Goal: Transaction & Acquisition: Purchase product/service

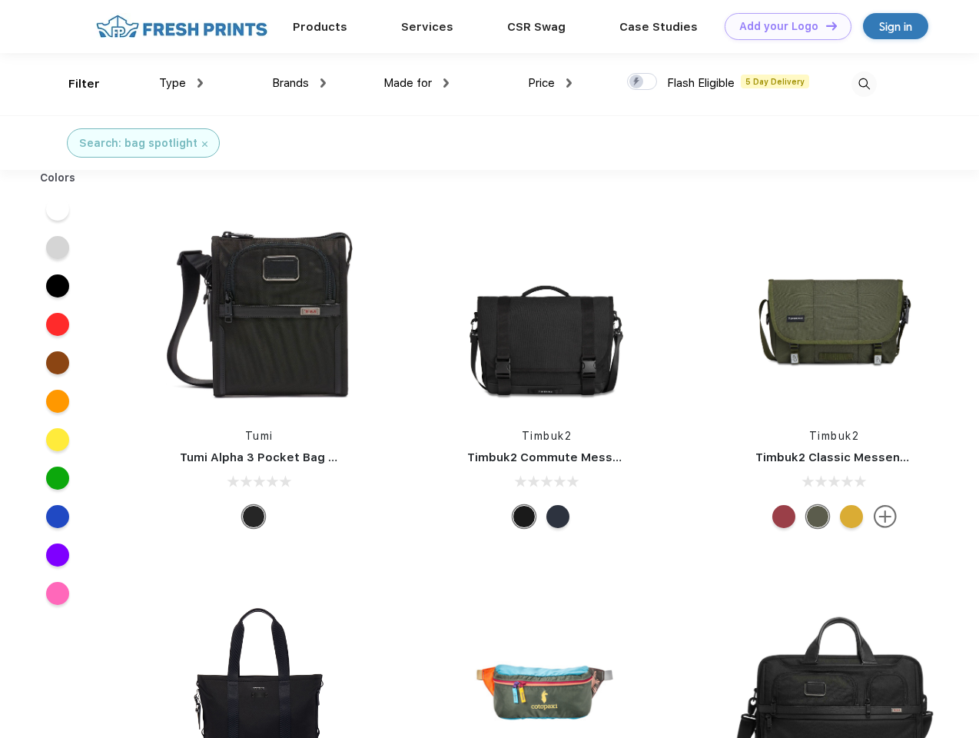
click at [783, 26] on link "Add your Logo Design Tool" at bounding box center [788, 26] width 127 height 27
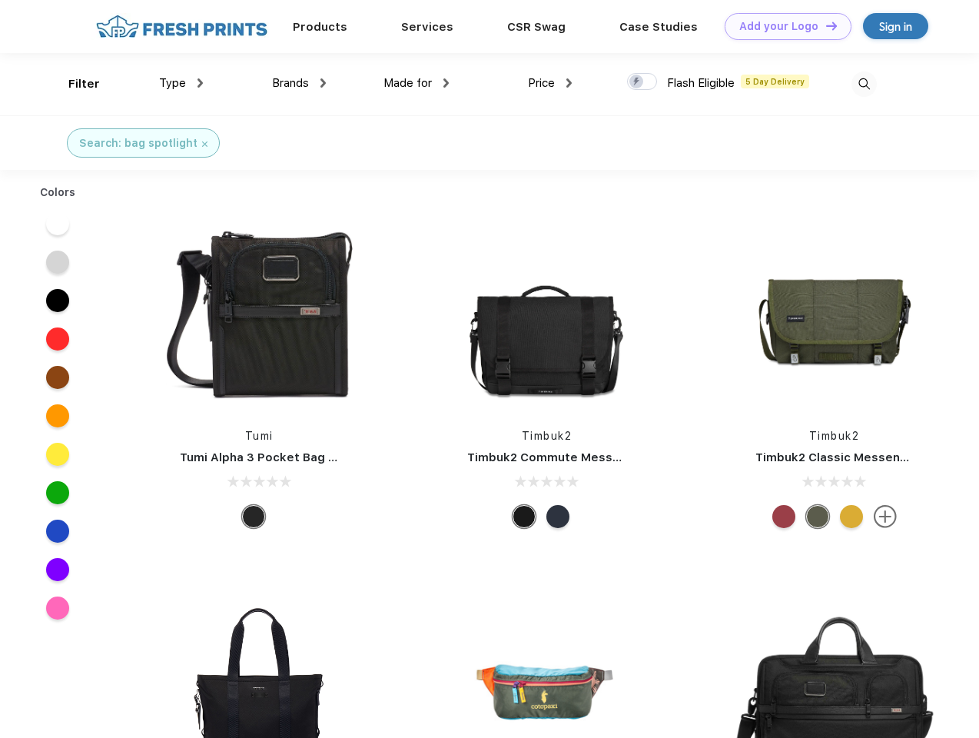
click at [0, 0] on div "Design Tool" at bounding box center [0, 0] width 0 height 0
click at [825, 25] on link "Add your Logo Design Tool" at bounding box center [788, 26] width 127 height 27
click at [74, 84] on div "Filter" at bounding box center [84, 84] width 32 height 18
click at [181, 83] on span "Type" at bounding box center [172, 83] width 27 height 14
click at [299, 83] on span "Brands" at bounding box center [290, 83] width 37 height 14
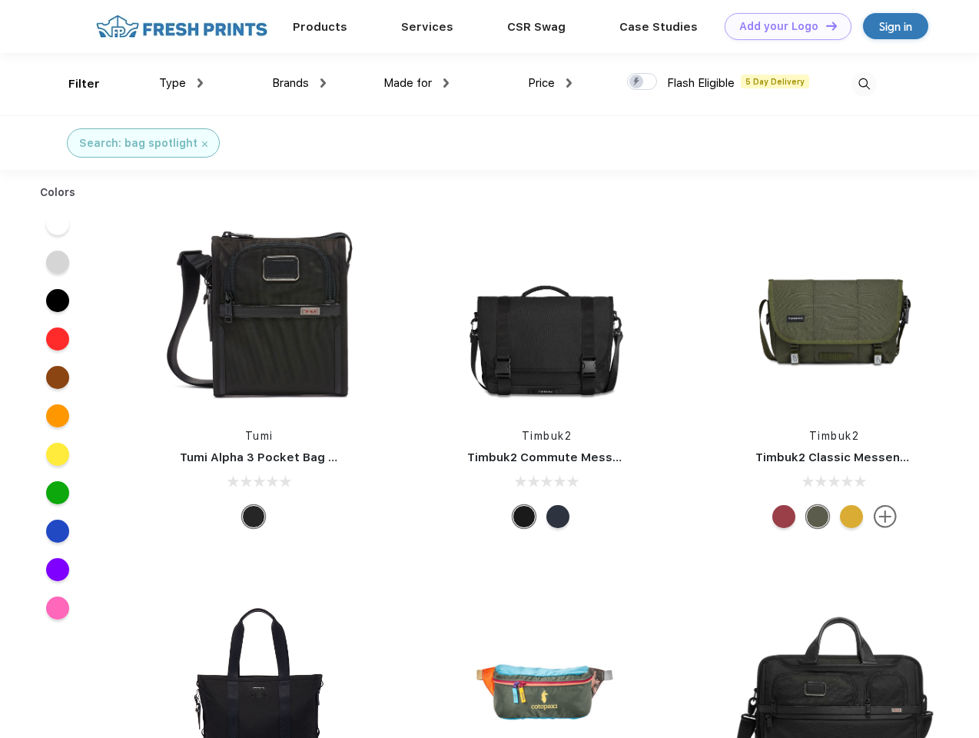
click at [417, 83] on span "Made for" at bounding box center [408, 83] width 48 height 14
click at [550, 83] on span "Price" at bounding box center [541, 83] width 27 height 14
click at [643, 82] on div at bounding box center [642, 81] width 30 height 17
click at [637, 82] on input "checkbox" at bounding box center [632, 77] width 10 height 10
click at [864, 84] on img at bounding box center [864, 83] width 25 height 25
